Goal: Obtain resource: Obtain resource

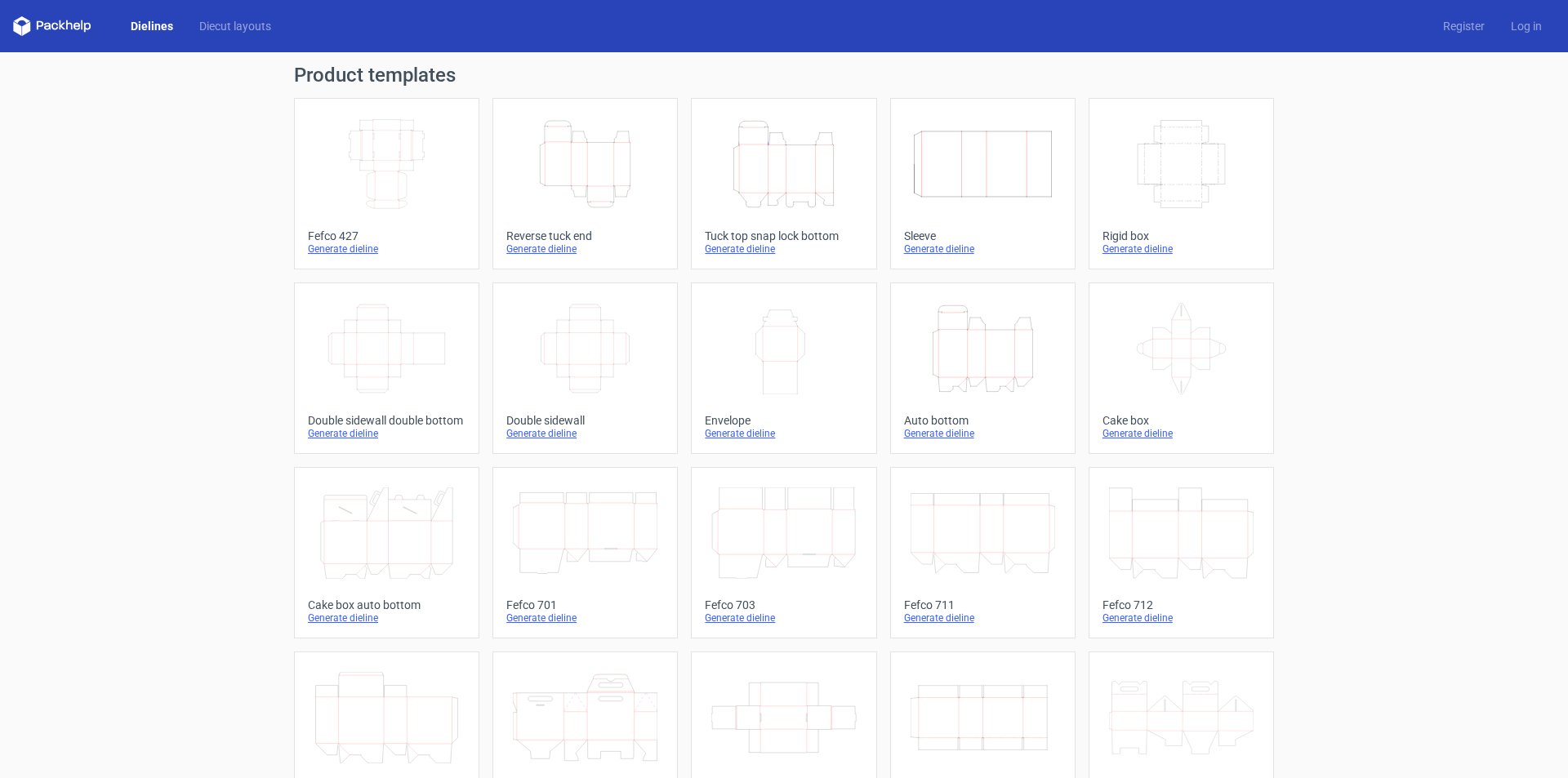
click at [530, 242] on div "Generate dieline" at bounding box center [584, 249] width 157 height 13
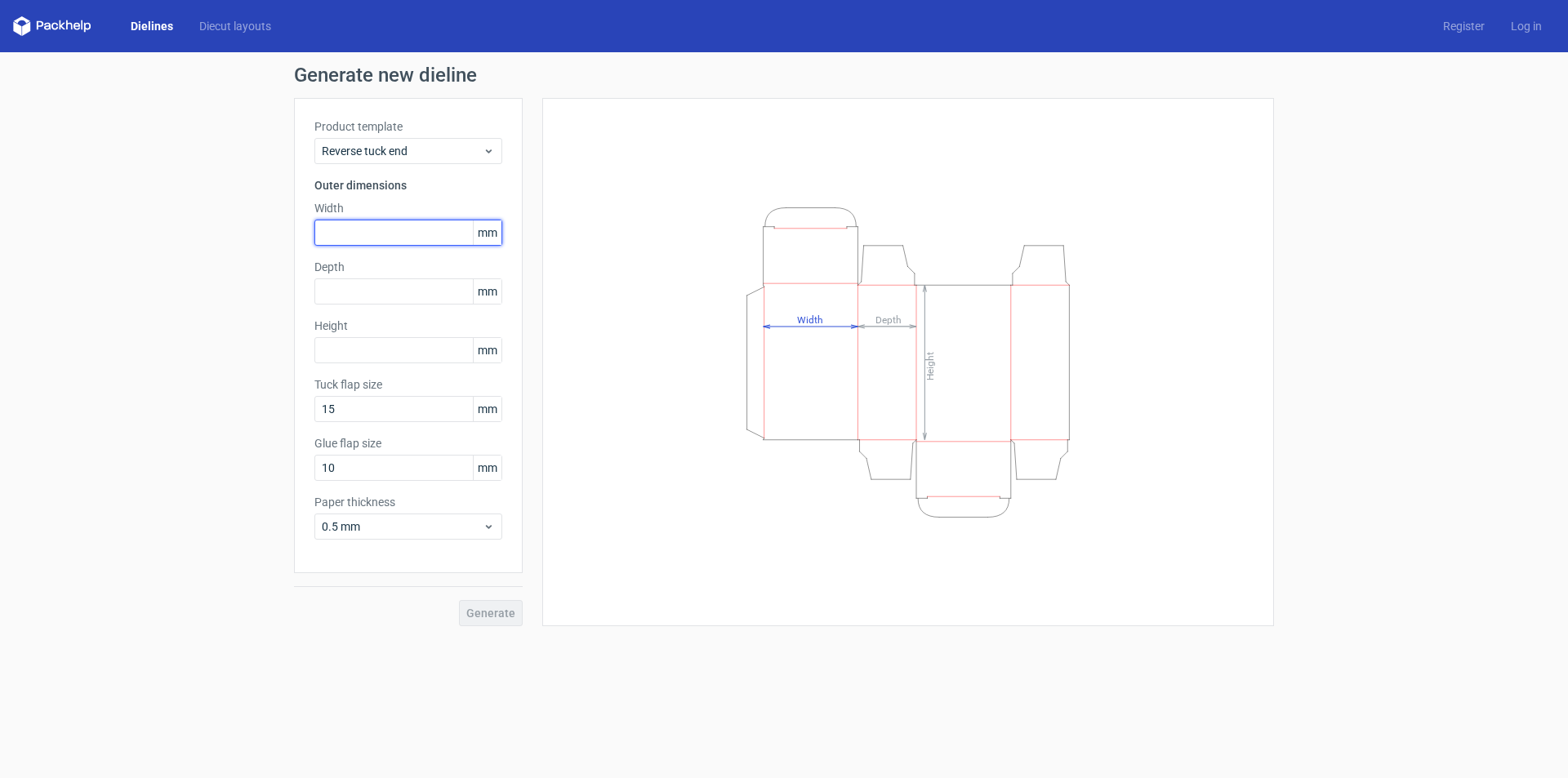
click at [404, 233] on input "text" at bounding box center [409, 232] width 188 height 26
type input "15"
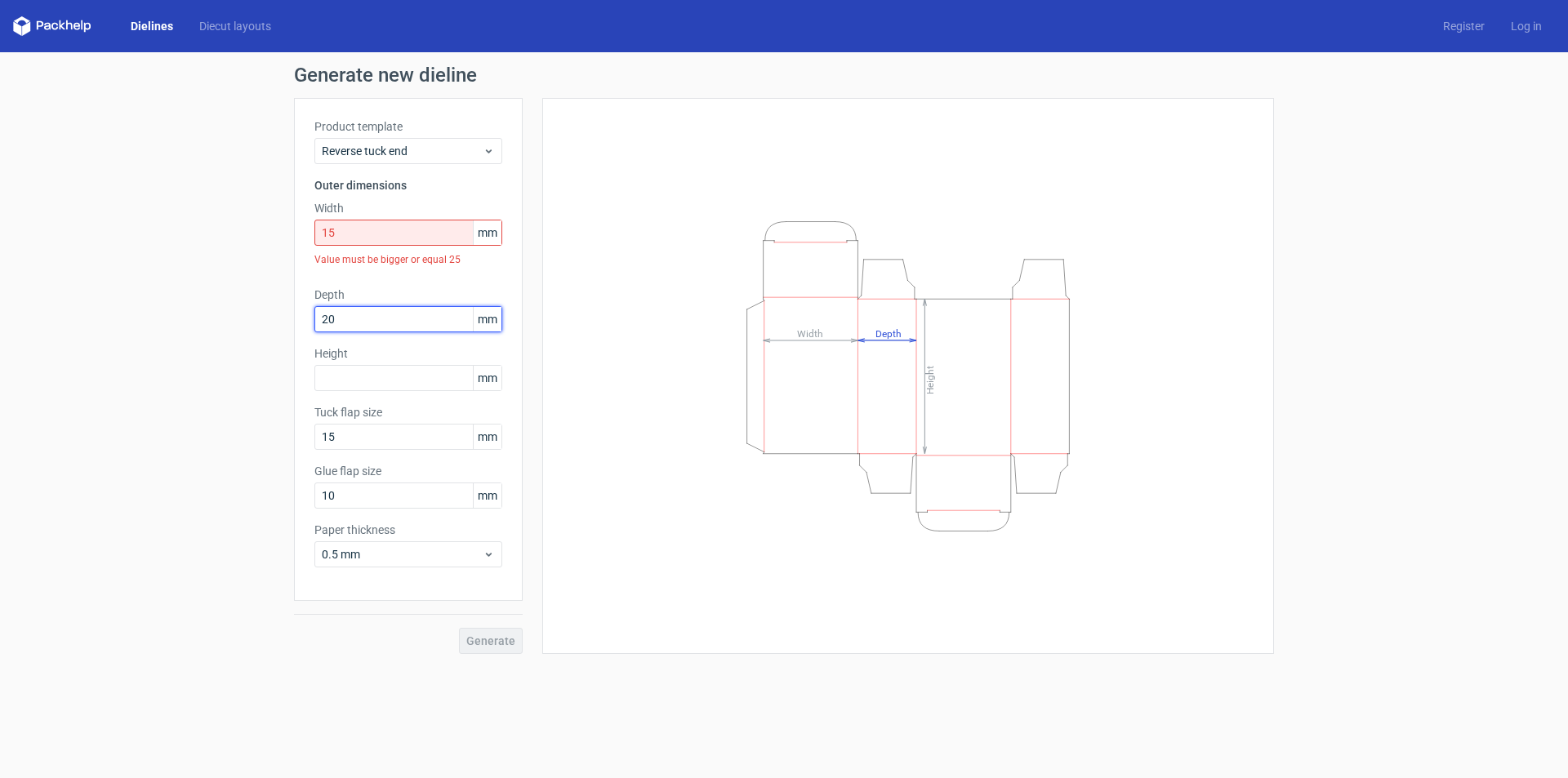
type input "20"
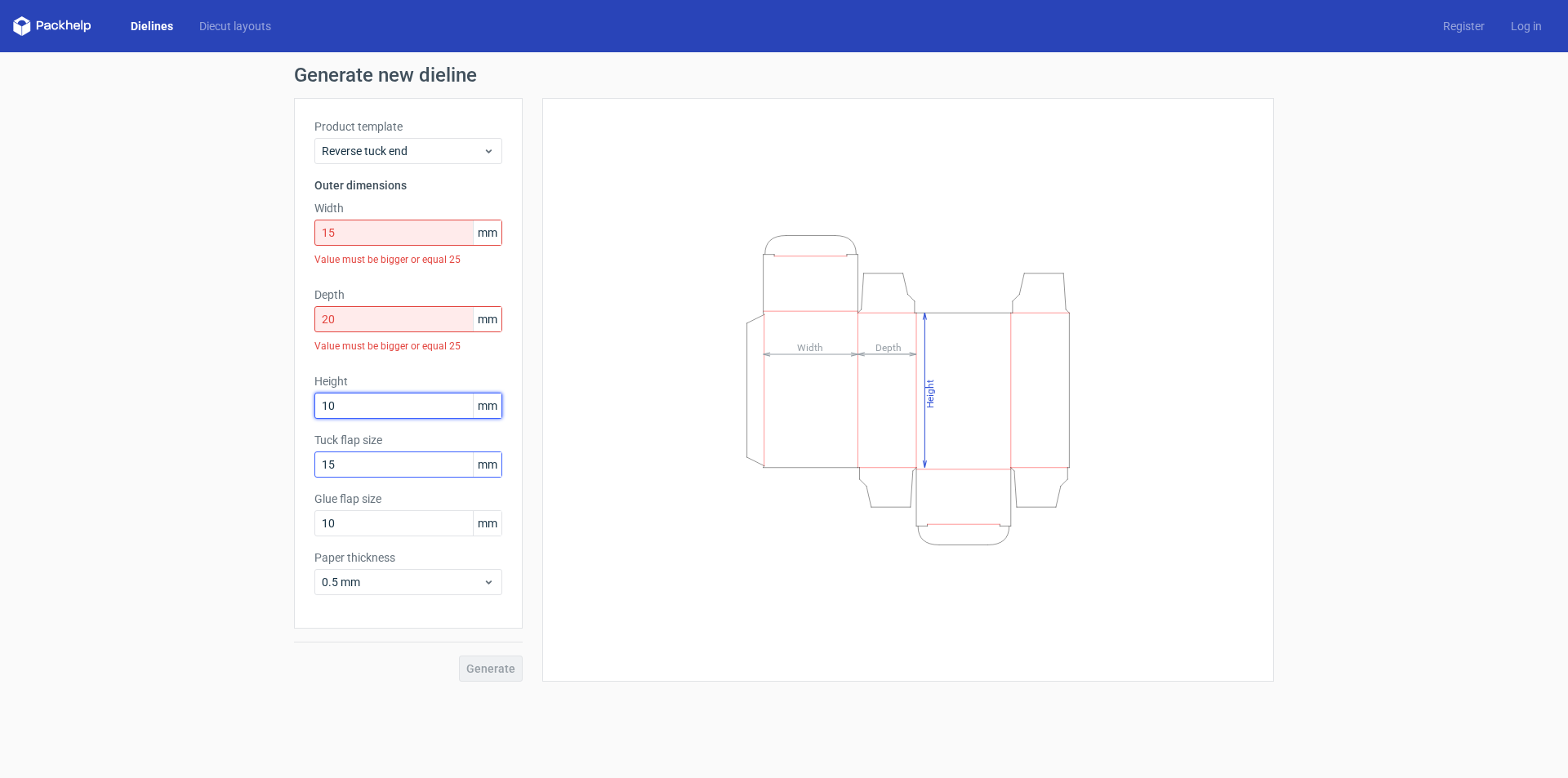
type input "10"
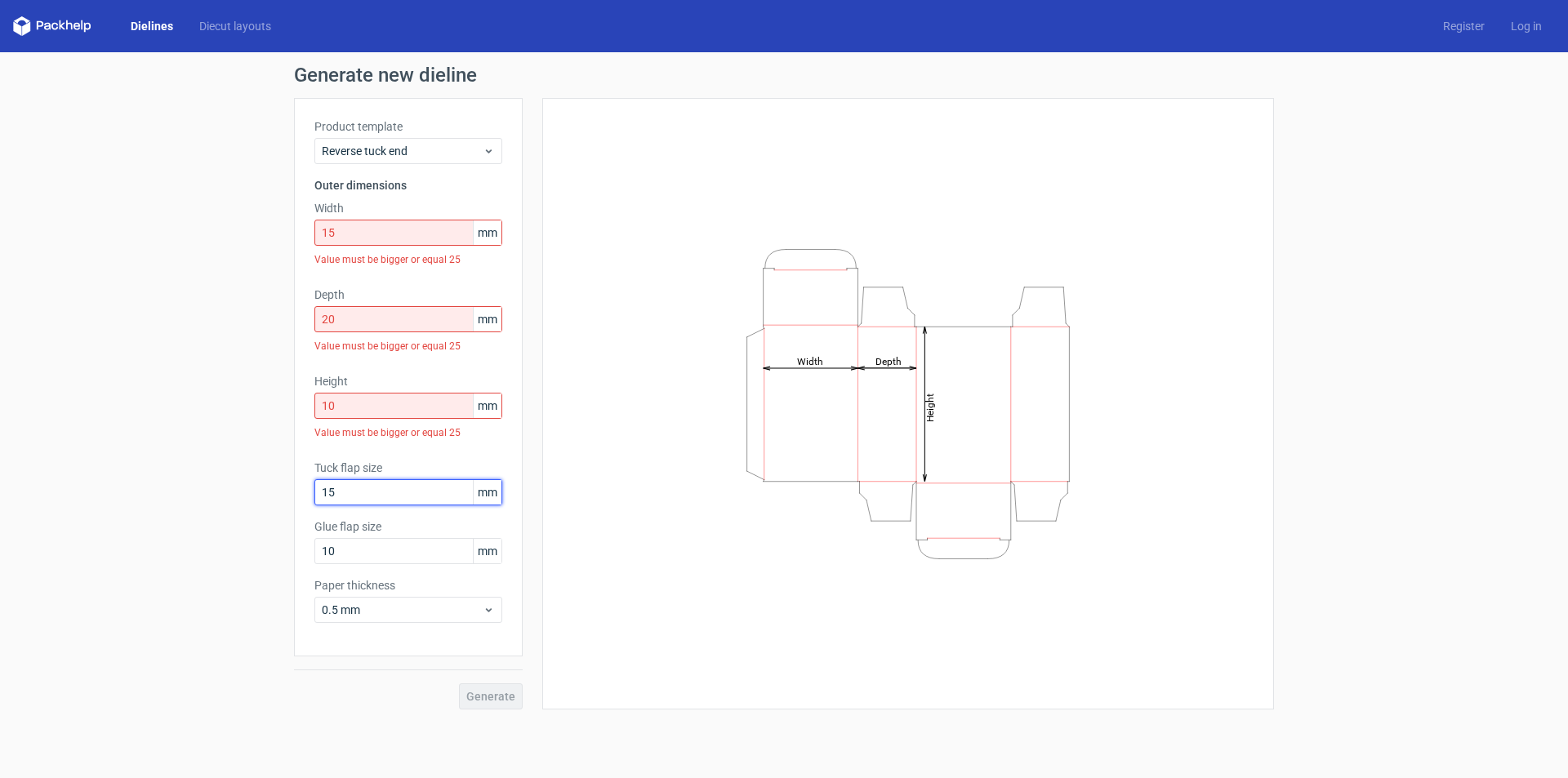
click at [385, 460] on div "Tuck flap size 15 mm" at bounding box center [409, 482] width 188 height 46
click at [373, 230] on input "15" at bounding box center [409, 232] width 188 height 26
drag, startPoint x: 373, startPoint y: 230, endPoint x: 219, endPoint y: 246, distance: 154.8
click at [219, 246] on div "Generate new dieline Product template Reverse tuck end Outer dimensions Width 1…" at bounding box center [784, 387] width 1568 height 670
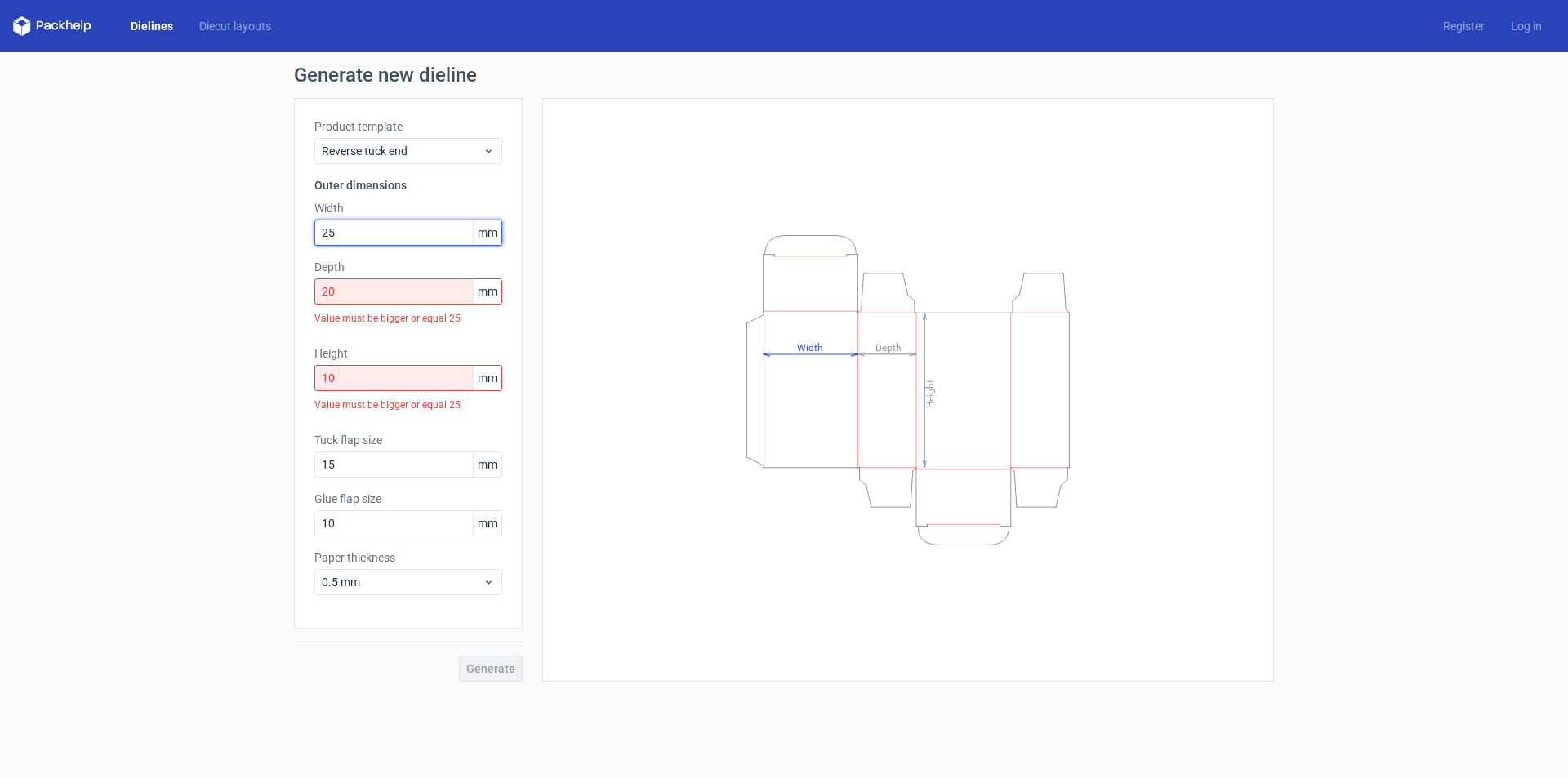
type input "25"
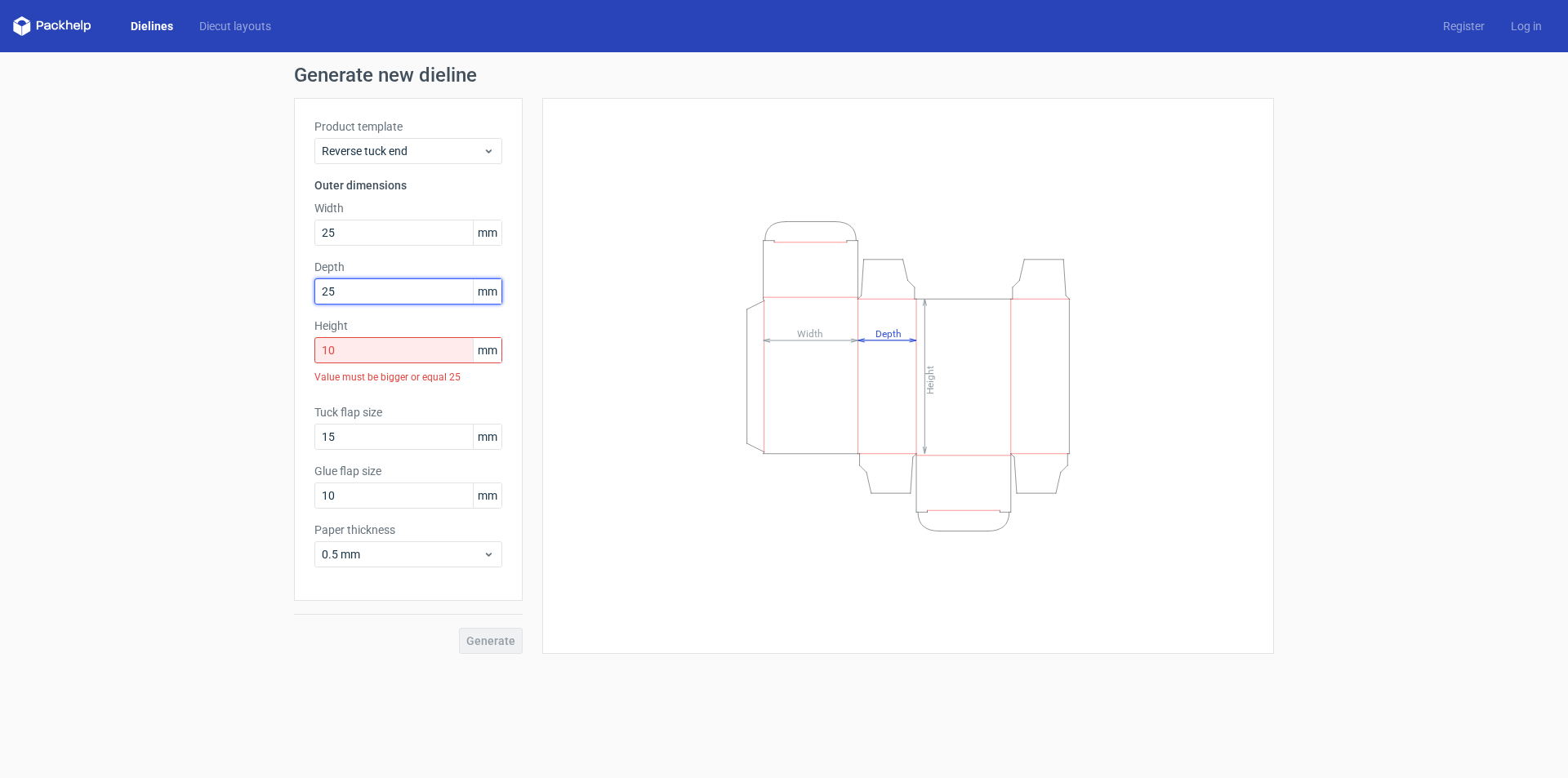
type input "25"
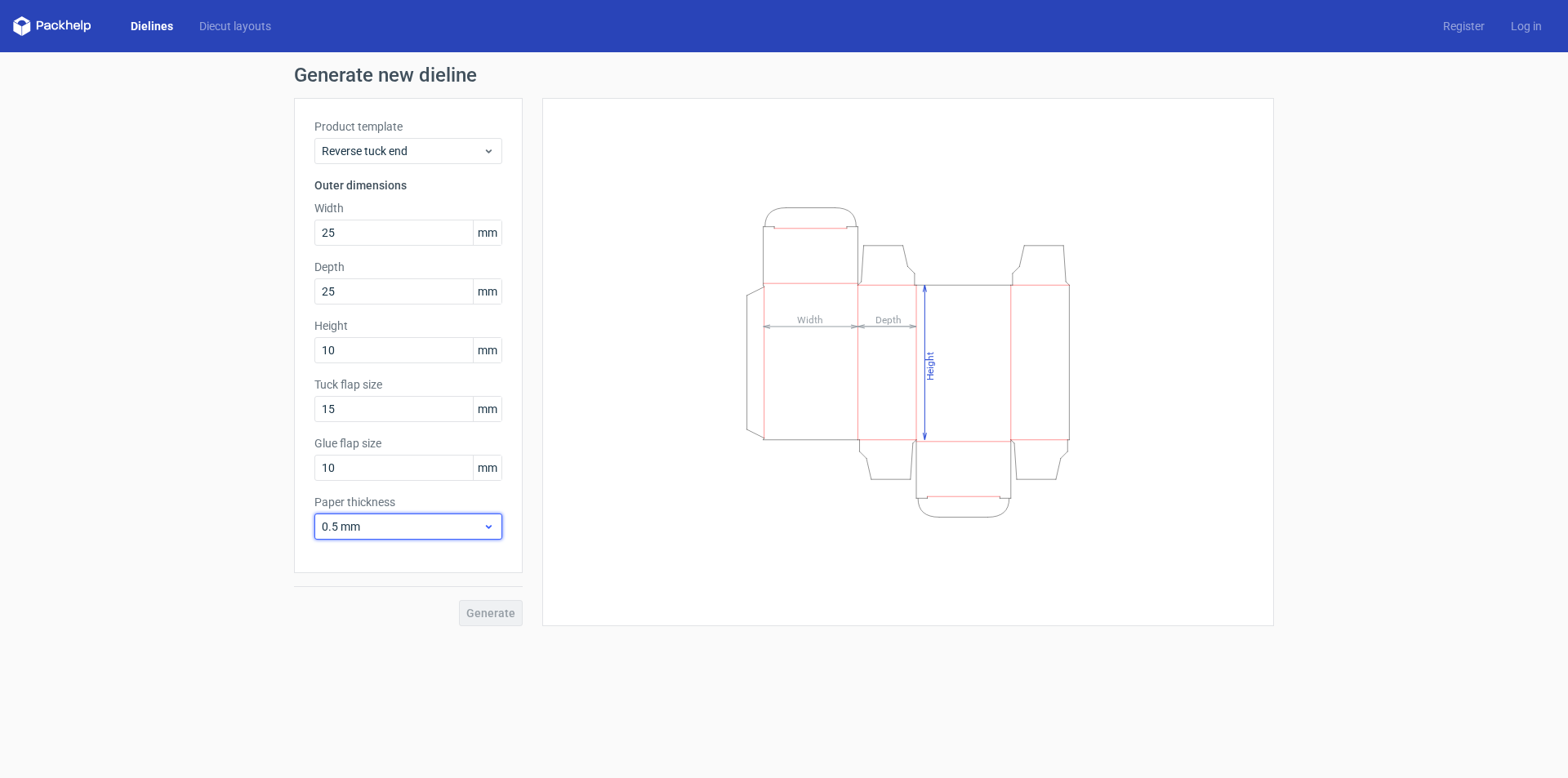
click at [454, 536] on div "Paper thickness 0.5 mm" at bounding box center [409, 517] width 188 height 46
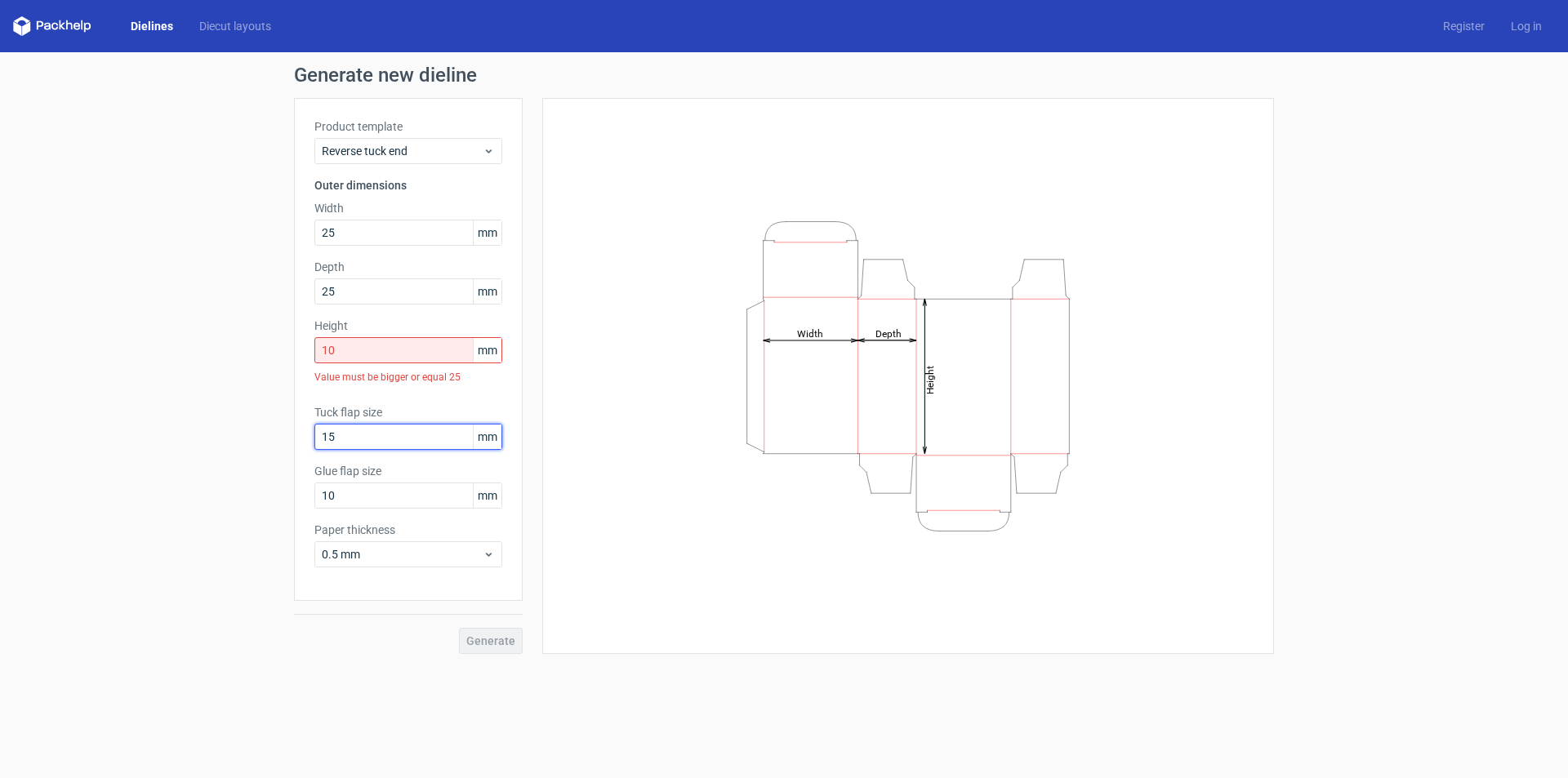
click at [363, 438] on input "15" at bounding box center [409, 436] width 188 height 26
drag, startPoint x: 363, startPoint y: 438, endPoint x: 296, endPoint y: 438, distance: 67.0
click at [296, 438] on div "Product template Reverse tuck end Outer dimensions Width 25 mm Depth 25 mm Heig…" at bounding box center [408, 349] width 229 height 503
click at [365, 345] on input "10" at bounding box center [409, 349] width 188 height 26
drag, startPoint x: 365, startPoint y: 345, endPoint x: 247, endPoint y: 353, distance: 118.3
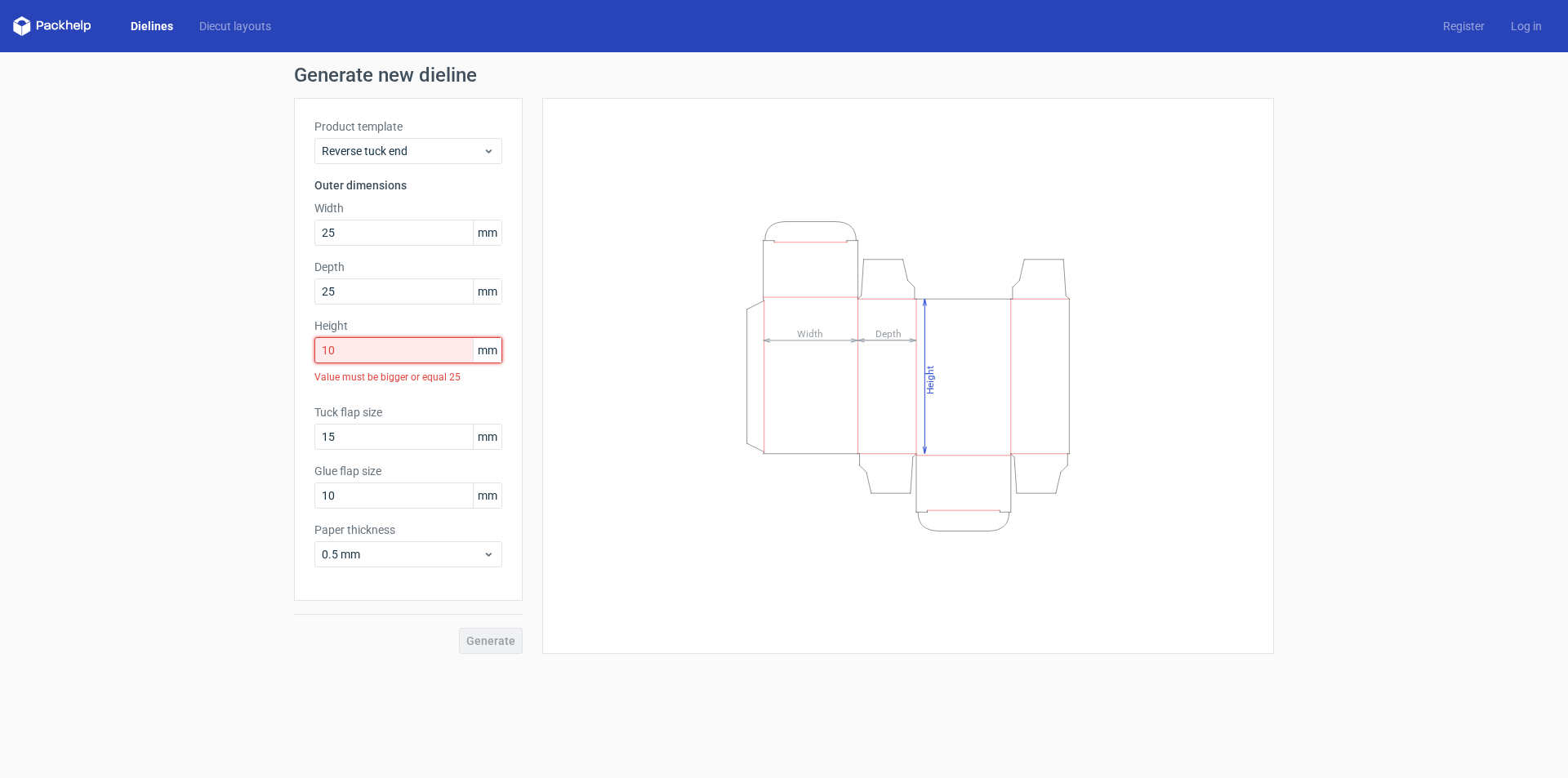
click at [247, 353] on div "Generate new dieline Product template Reverse tuck end Outer dimensions Width 2…" at bounding box center [784, 359] width 1568 height 615
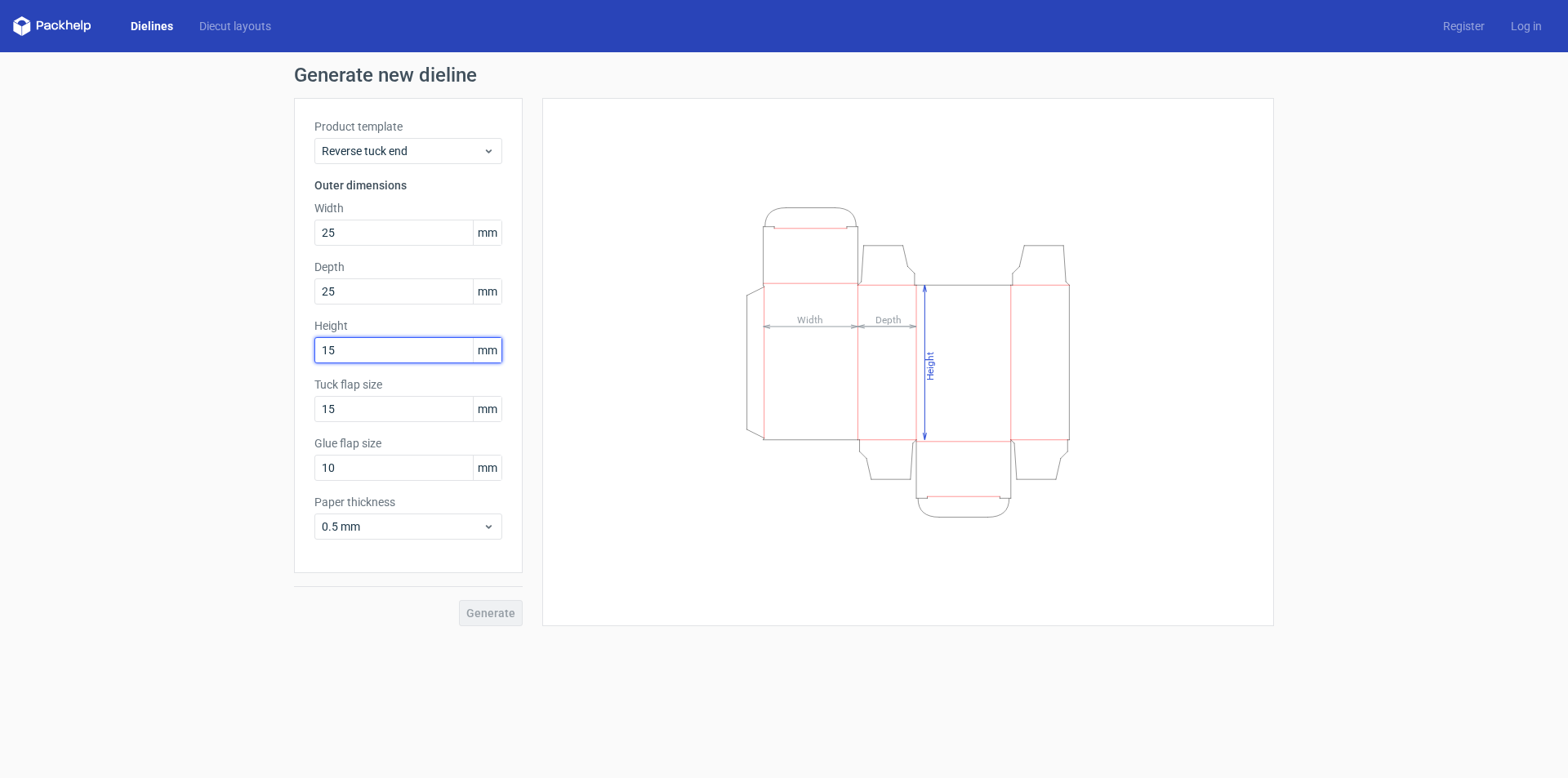
drag, startPoint x: 377, startPoint y: 352, endPoint x: 301, endPoint y: 359, distance: 76.3
click at [301, 359] on div "Product template Reverse tuck end Outer dimensions Width 25 mm Depth 25 mm Heig…" at bounding box center [408, 335] width 229 height 475
type input "50"
click at [404, 424] on div "Product template Reverse tuck end Outer dimensions Width 25 mm Depth 25 mm Heig…" at bounding box center [408, 335] width 229 height 475
click at [494, 605] on button "Generate" at bounding box center [490, 612] width 64 height 26
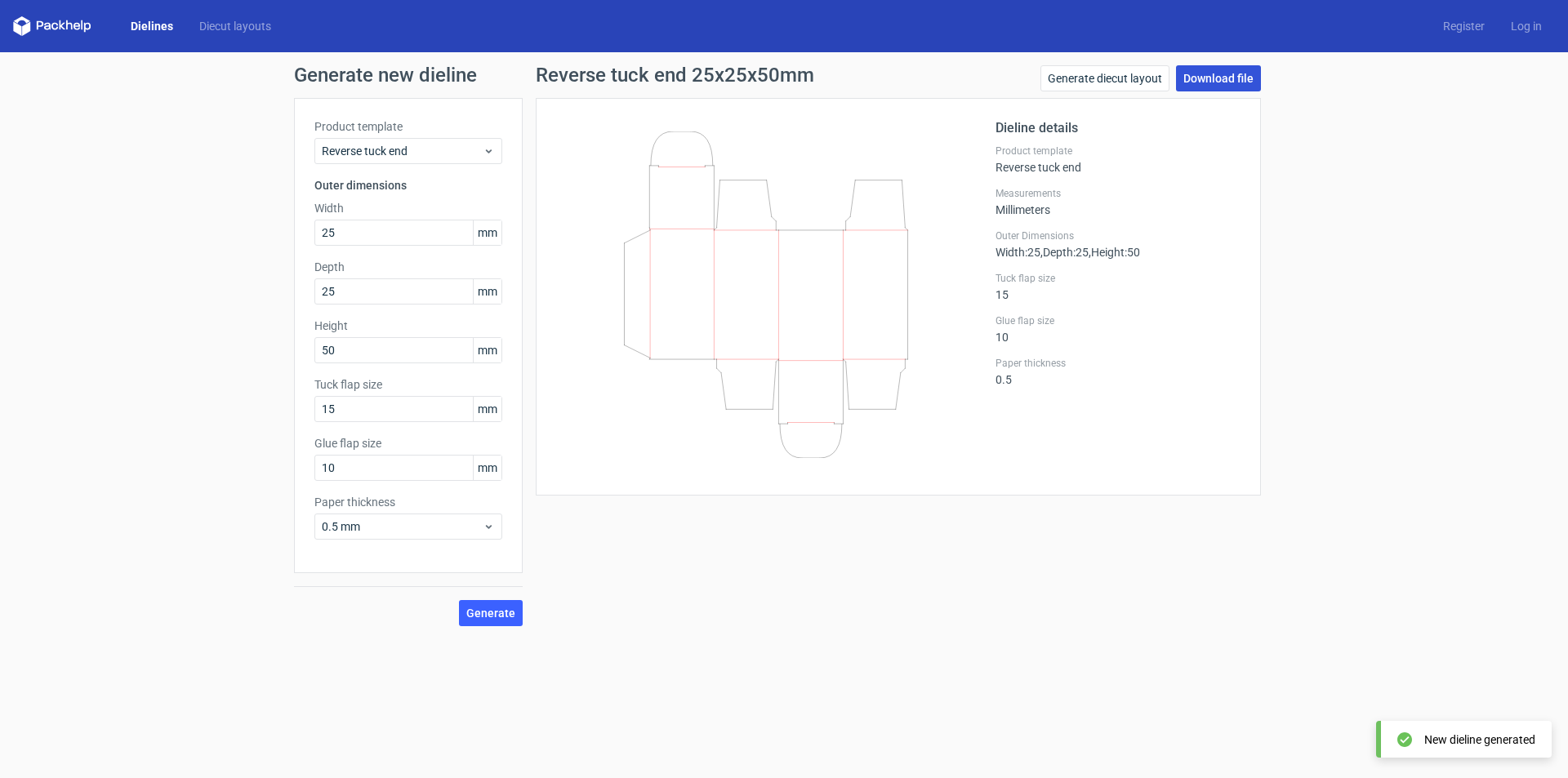
click at [1223, 71] on link "Download file" at bounding box center [1218, 77] width 85 height 26
click at [1336, 393] on div "Generate new dieline Product template Reverse tuck end Outer dimensions Width 2…" at bounding box center [784, 345] width 1568 height 587
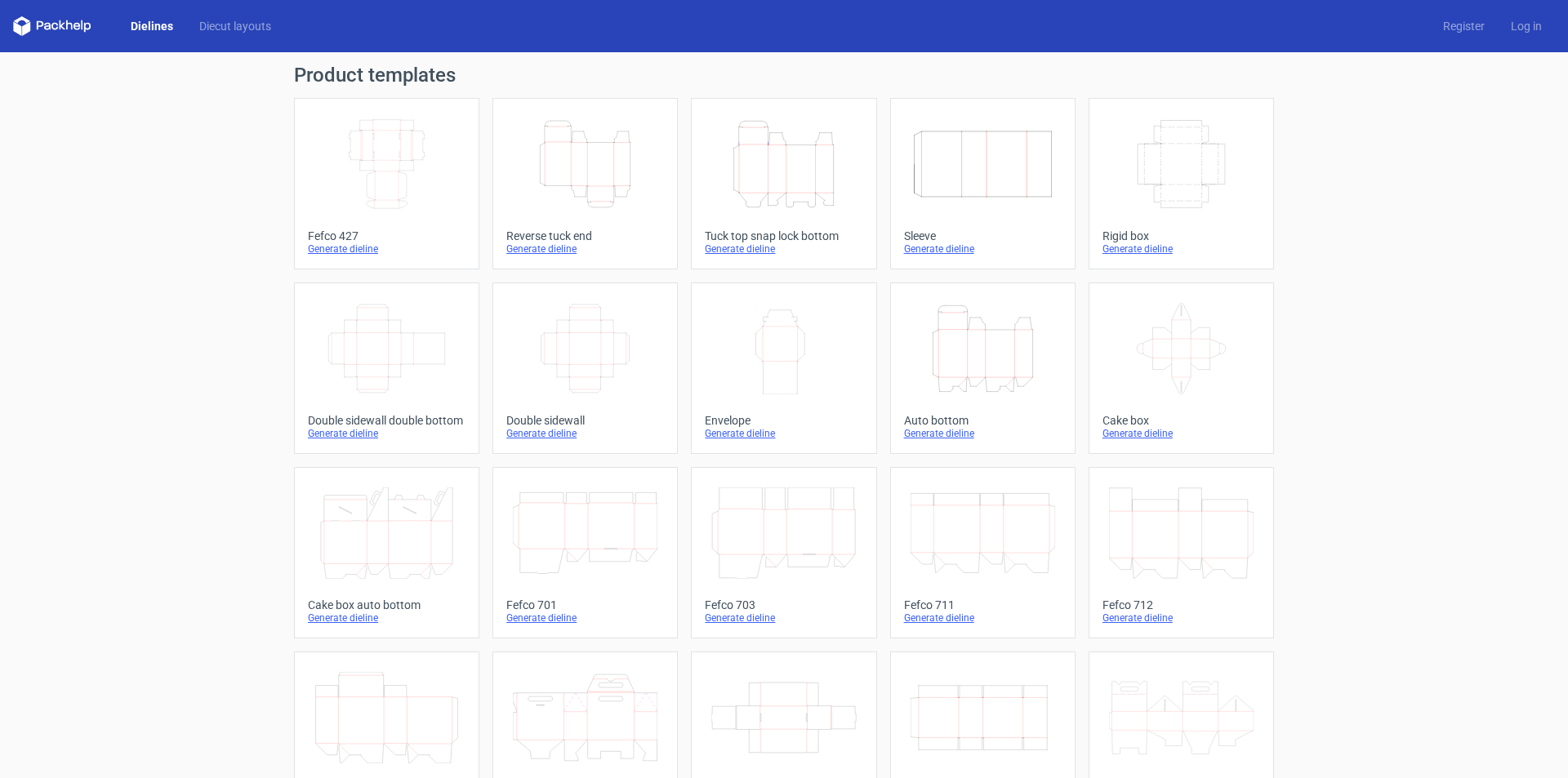
click at [752, 243] on div "Generate dieline" at bounding box center [783, 249] width 157 height 13
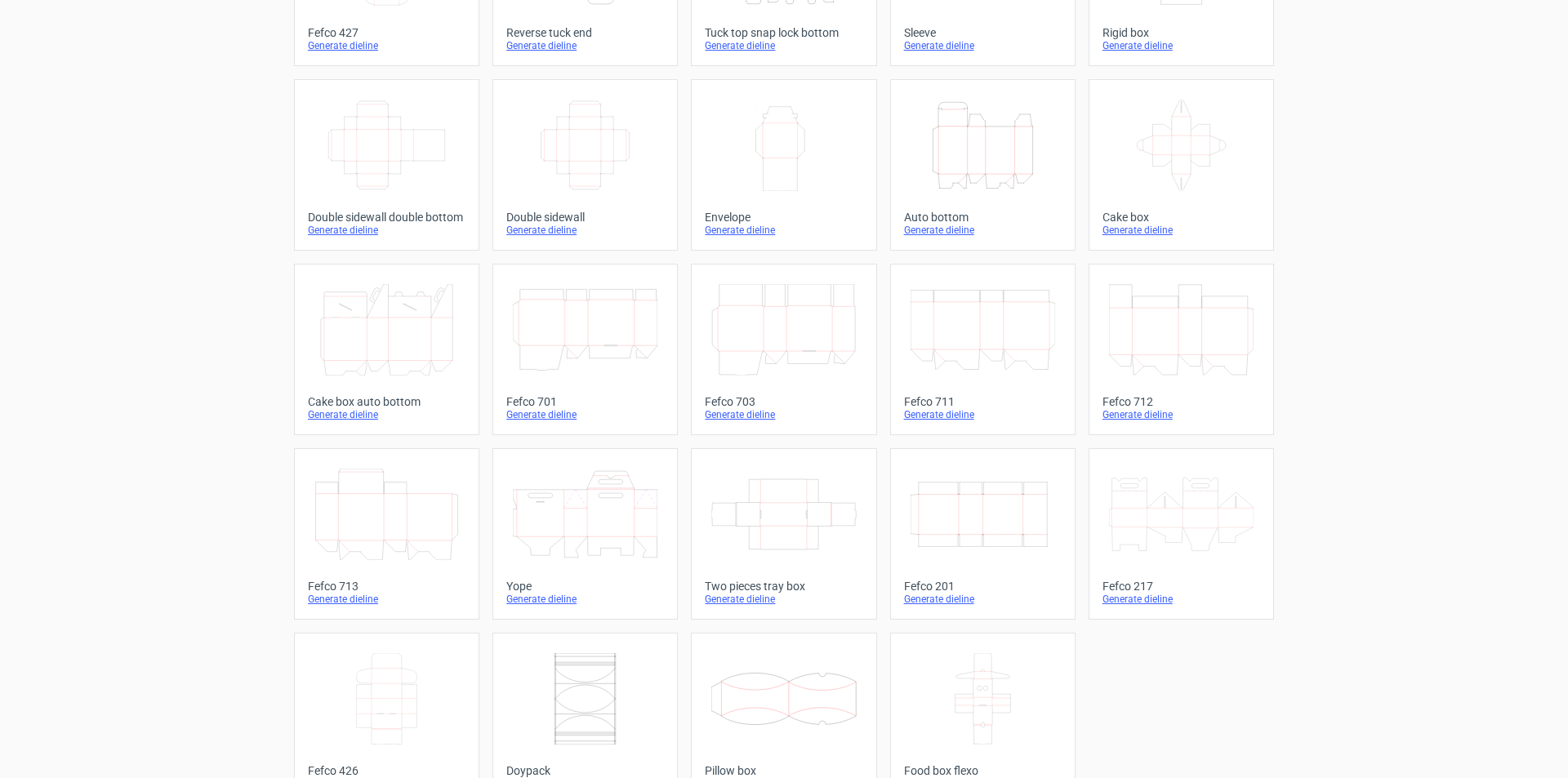
scroll to position [242, 0]
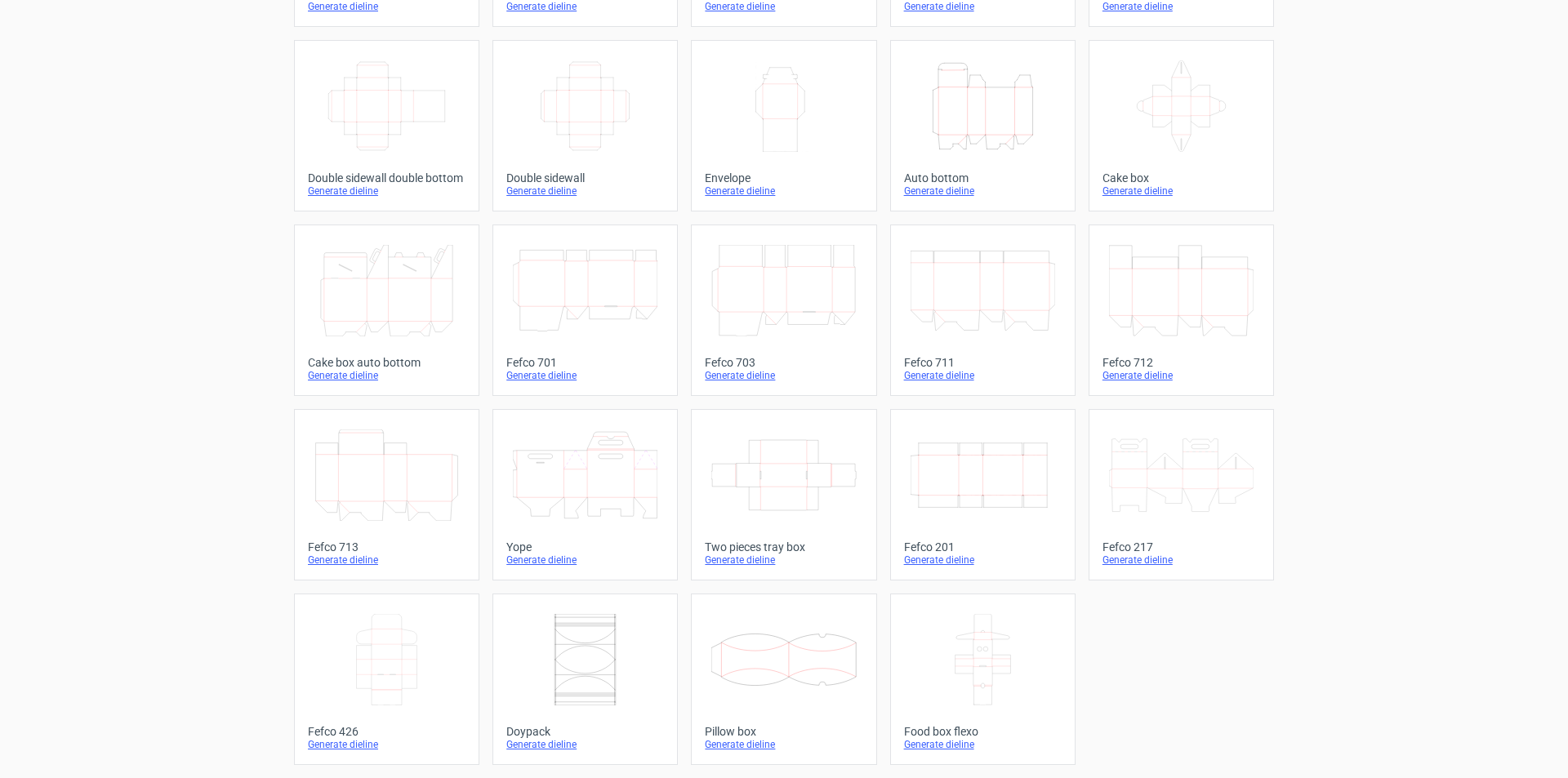
click at [611, 662] on icon at bounding box center [585, 660] width 145 height 92
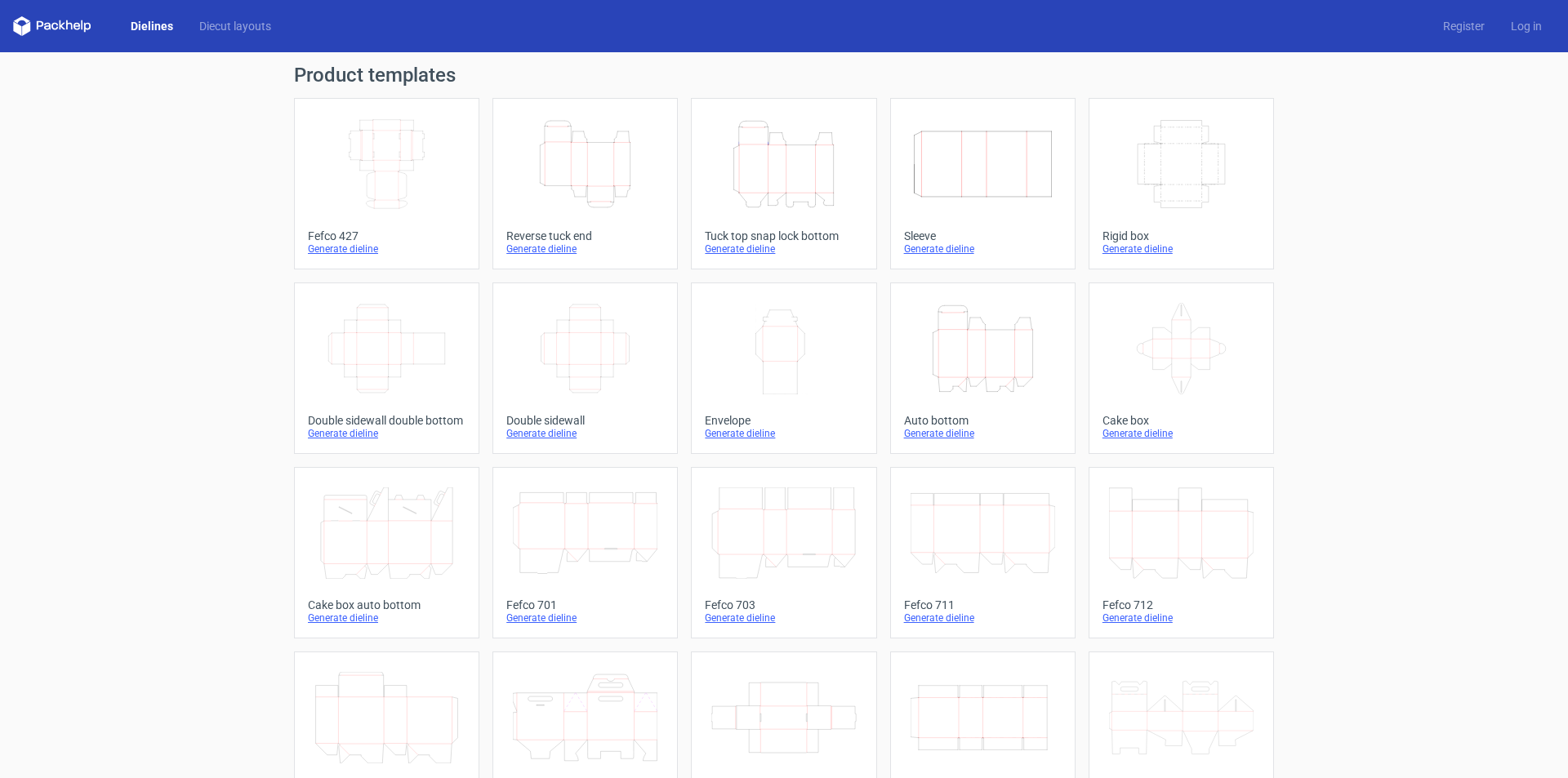
click at [1006, 161] on icon "Width Depth Height" at bounding box center [983, 164] width 145 height 92
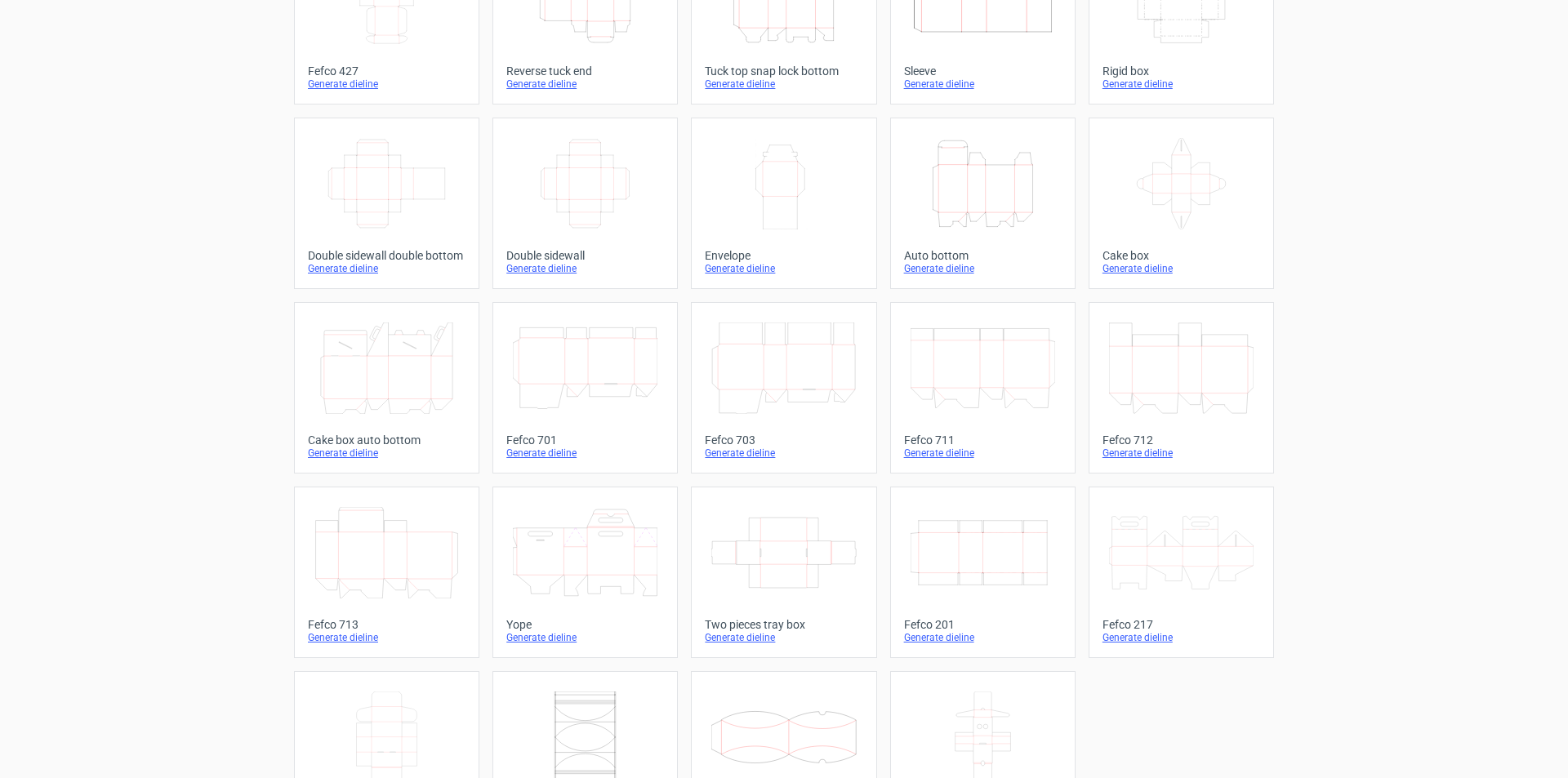
scroll to position [242, 0]
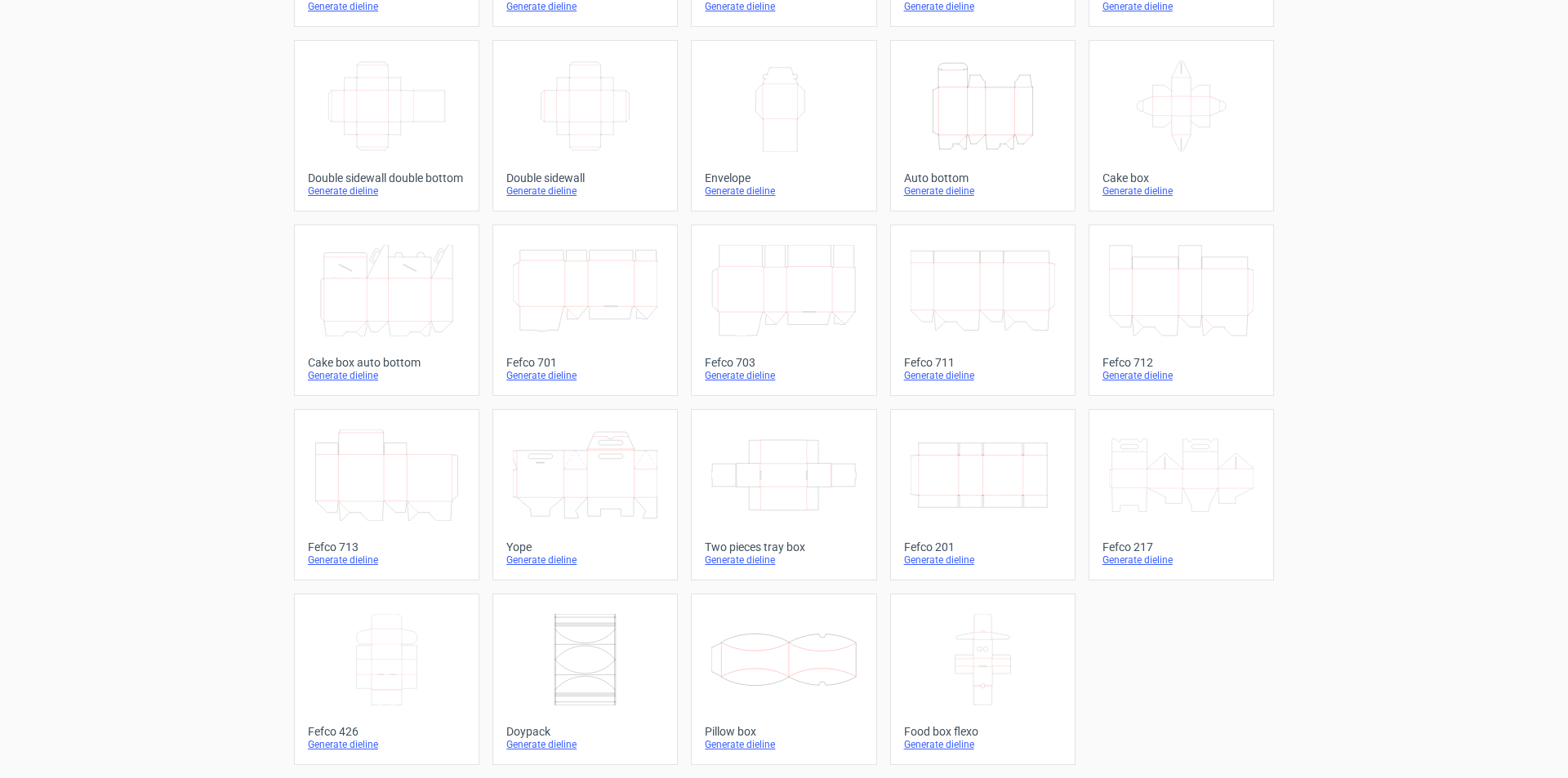
click at [382, 662] on icon at bounding box center [387, 660] width 145 height 92
